Goal: Information Seeking & Learning: Learn about a topic

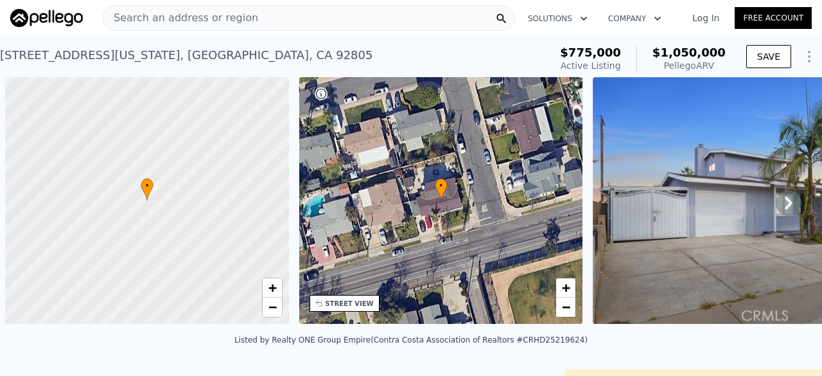
scroll to position [0, 472]
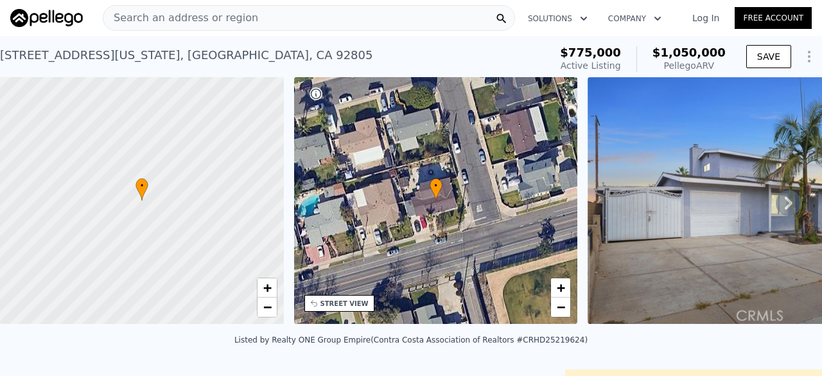
click at [283, 17] on div "Search an address or region" at bounding box center [309, 18] width 412 height 26
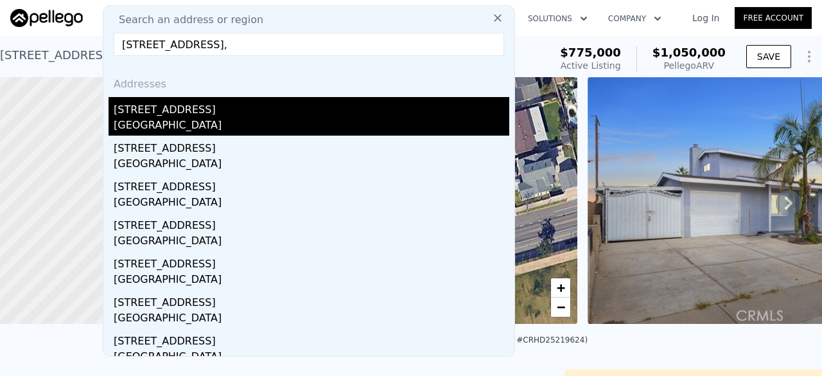
type input "[STREET_ADDRESS],"
click at [203, 116] on div "[STREET_ADDRESS]" at bounding box center [312, 107] width 396 height 21
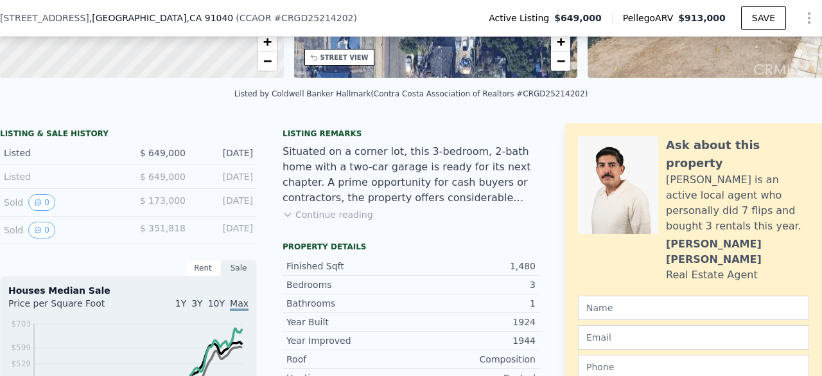
scroll to position [240, 0]
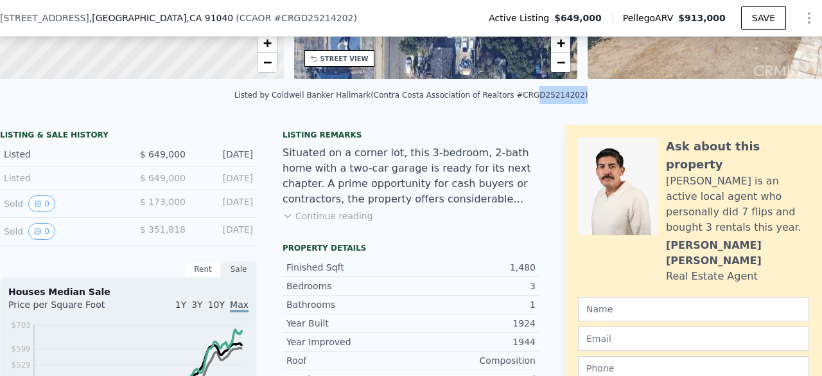
drag, startPoint x: 510, startPoint y: 103, endPoint x: 547, endPoint y: 105, distance: 37.3
click at [547, 100] on div "Listed by Coldwell Banker Hallmark (Contra Costa Association of Realtors #CRGD2…" at bounding box center [411, 95] width 354 height 9
click at [509, 100] on div "Listed by Coldwell Banker Hallmark (Contra Costa Association of Realtors #CRGD2…" at bounding box center [411, 95] width 354 height 9
drag, startPoint x: 509, startPoint y: 103, endPoint x: 518, endPoint y: 103, distance: 9.0
click at [518, 100] on div "Listed by Coldwell Banker Hallmark (Contra Costa Association of Realtors #CRGD2…" at bounding box center [411, 95] width 354 height 9
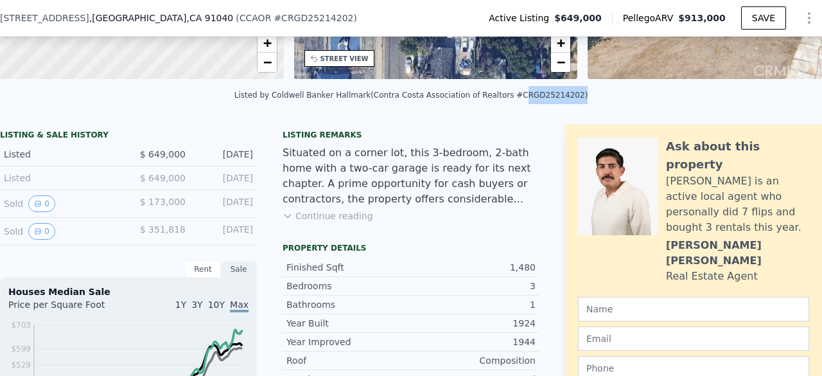
click at [518, 100] on div "Listed by Coldwell Banker Hallmark (Contra Costa Association of Realtors #CRGD2…" at bounding box center [411, 95] width 354 height 9
click at [510, 100] on div "Listed by Coldwell Banker Hallmark (Contra Costa Association of Realtors #CRGD2…" at bounding box center [411, 95] width 354 height 9
drag, startPoint x: 508, startPoint y: 103, endPoint x: 549, endPoint y: 101, distance: 41.2
click at [549, 100] on div "Listed by Coldwell Banker Hallmark (Contra Costa Association of Realtors #CRGD2…" at bounding box center [411, 95] width 354 height 9
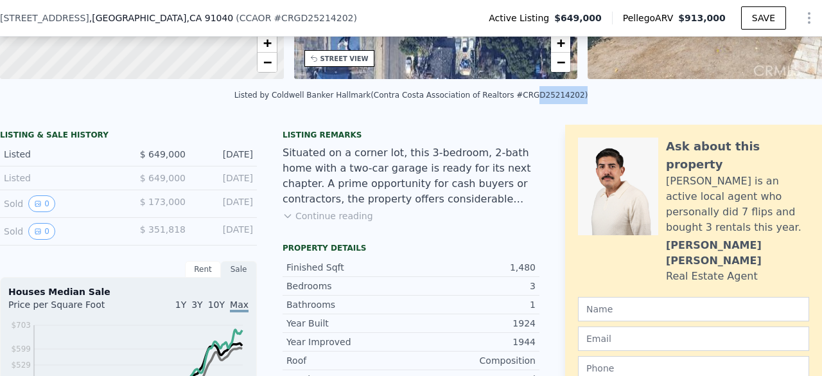
copy div "GD25214202"
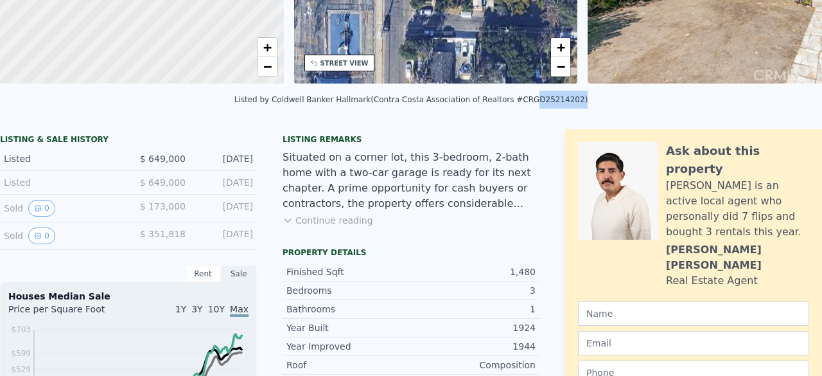
scroll to position [0, 0]
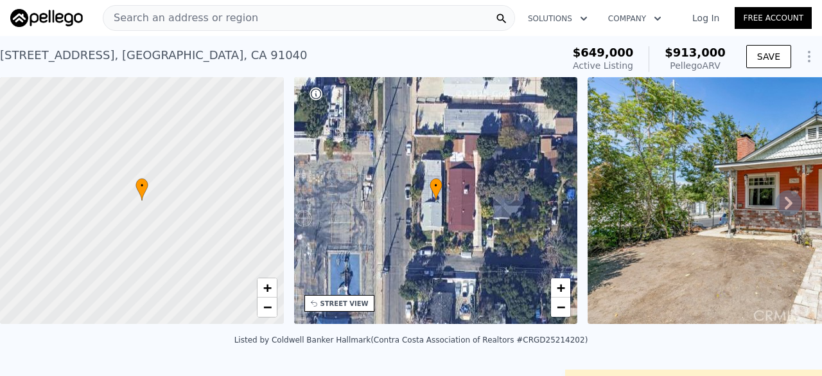
click at [244, 21] on div "Search an address or region" at bounding box center [309, 18] width 412 height 26
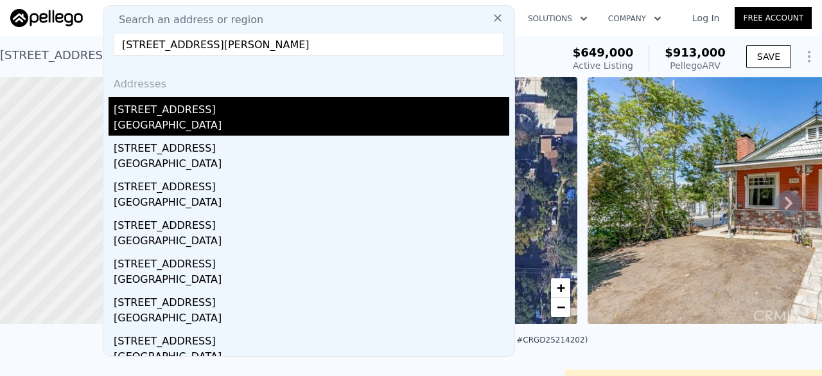
type input "[STREET_ADDRESS][PERSON_NAME]"
click at [226, 112] on div "[STREET_ADDRESS]" at bounding box center [312, 107] width 396 height 21
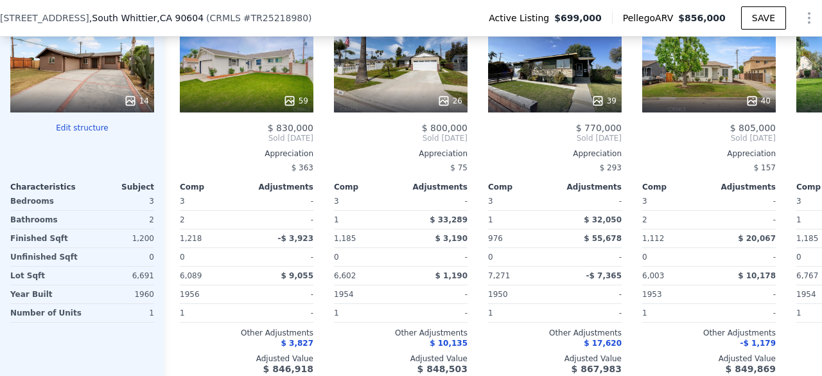
scroll to position [1406, 0]
click at [266, 107] on div "59" at bounding box center [247, 100] width 123 height 13
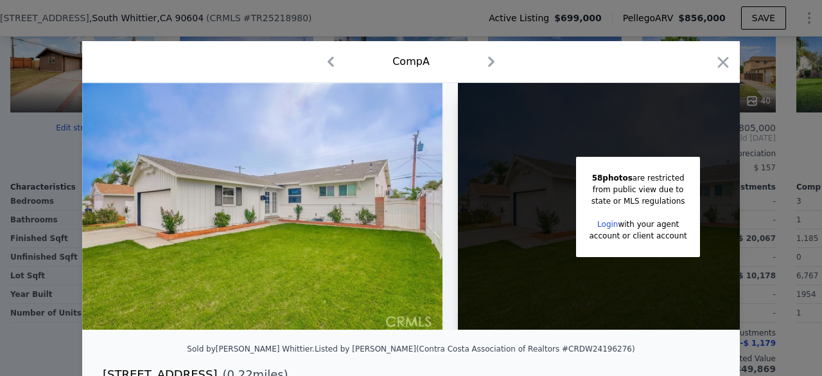
scroll to position [0, 84]
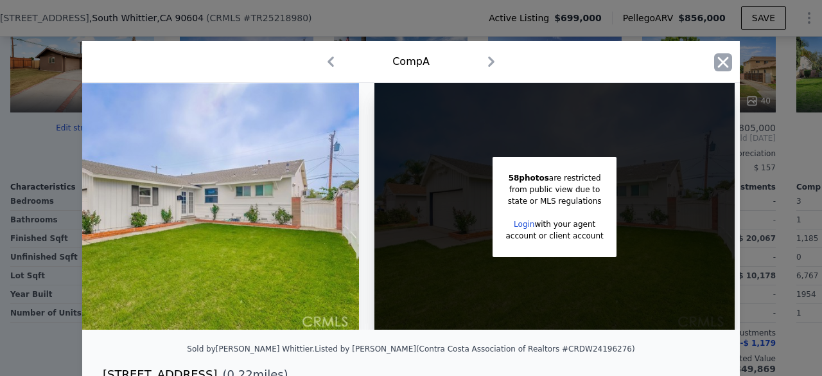
click at [725, 59] on icon "button" at bounding box center [723, 62] width 18 height 18
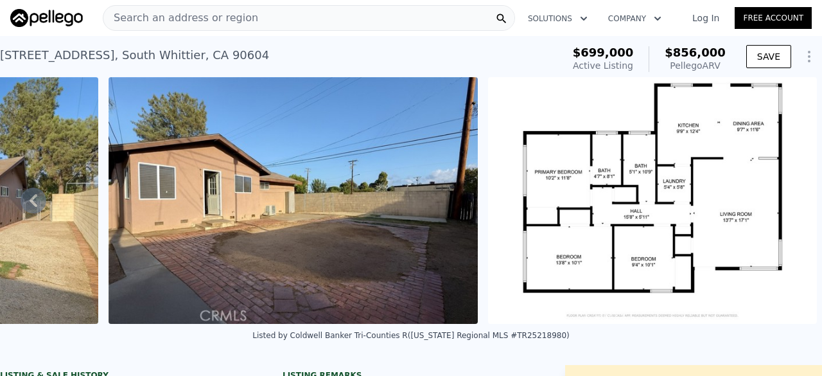
click at [507, 340] on div "Listed by Coldwell Banker Tri-Counties R ([US_STATE] Regional MLS #TR25218980)" at bounding box center [410, 335] width 317 height 9
copy div "TR25218980"
click at [231, 21] on span "Search an address or region" at bounding box center [180, 17] width 155 height 15
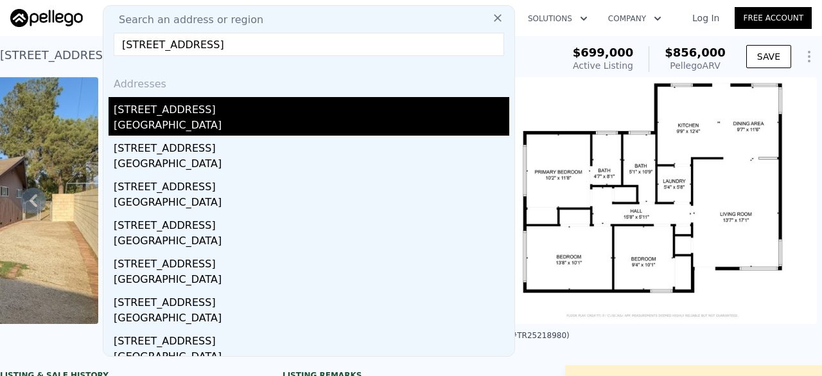
type input "[STREET_ADDRESS]"
click at [217, 127] on div "[GEOGRAPHIC_DATA]" at bounding box center [312, 127] width 396 height 18
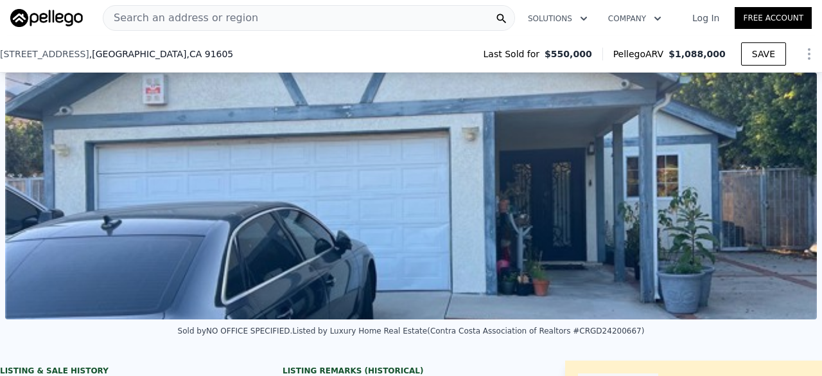
scroll to position [141, 0]
